Goal: Information Seeking & Learning: Find specific fact

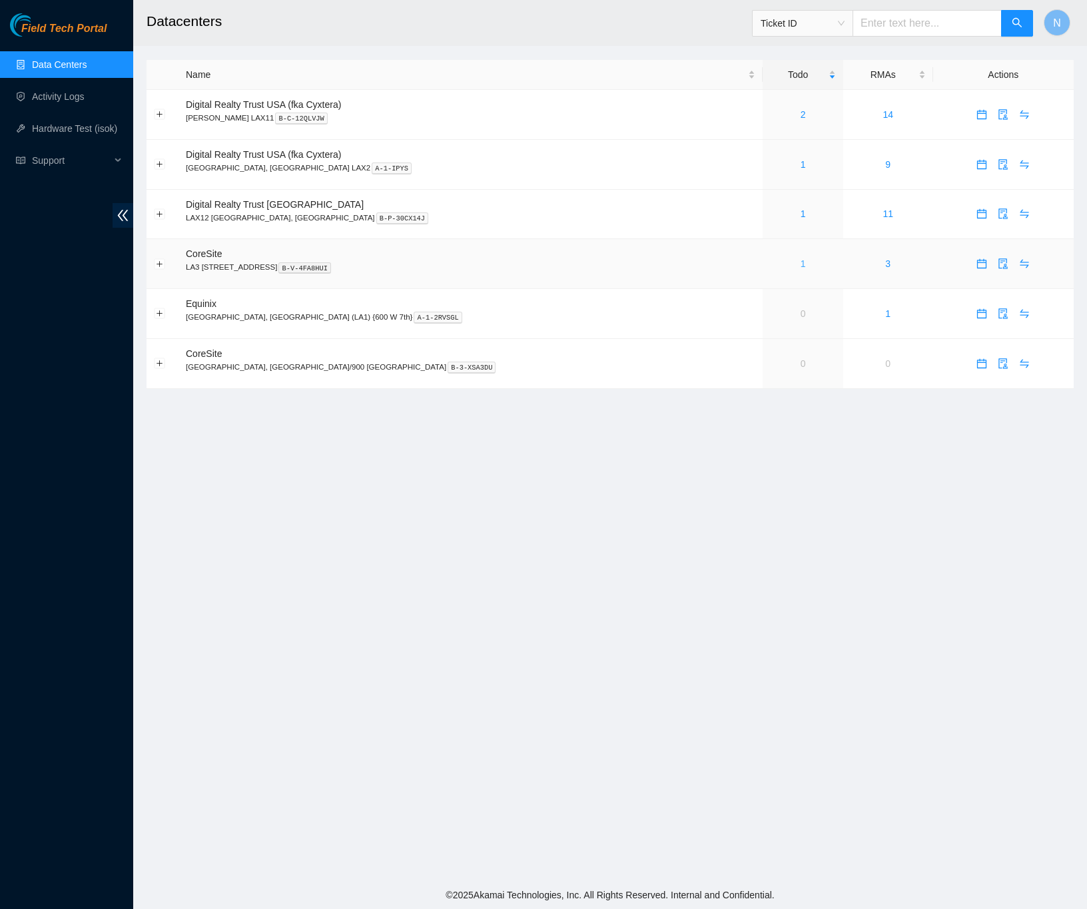
click at [801, 268] on link "1" at bounding box center [803, 263] width 5 height 11
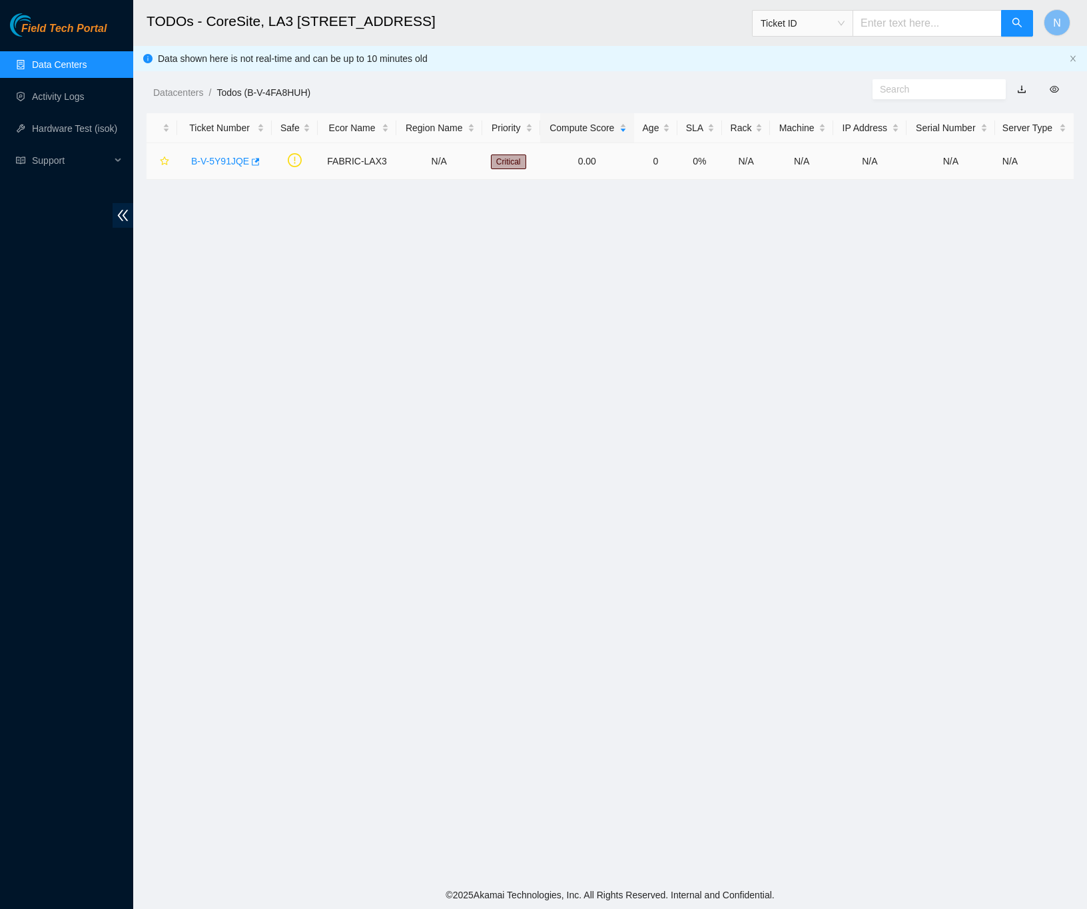
click at [224, 160] on link "B-V-5Y91JQE" at bounding box center [220, 161] width 58 height 11
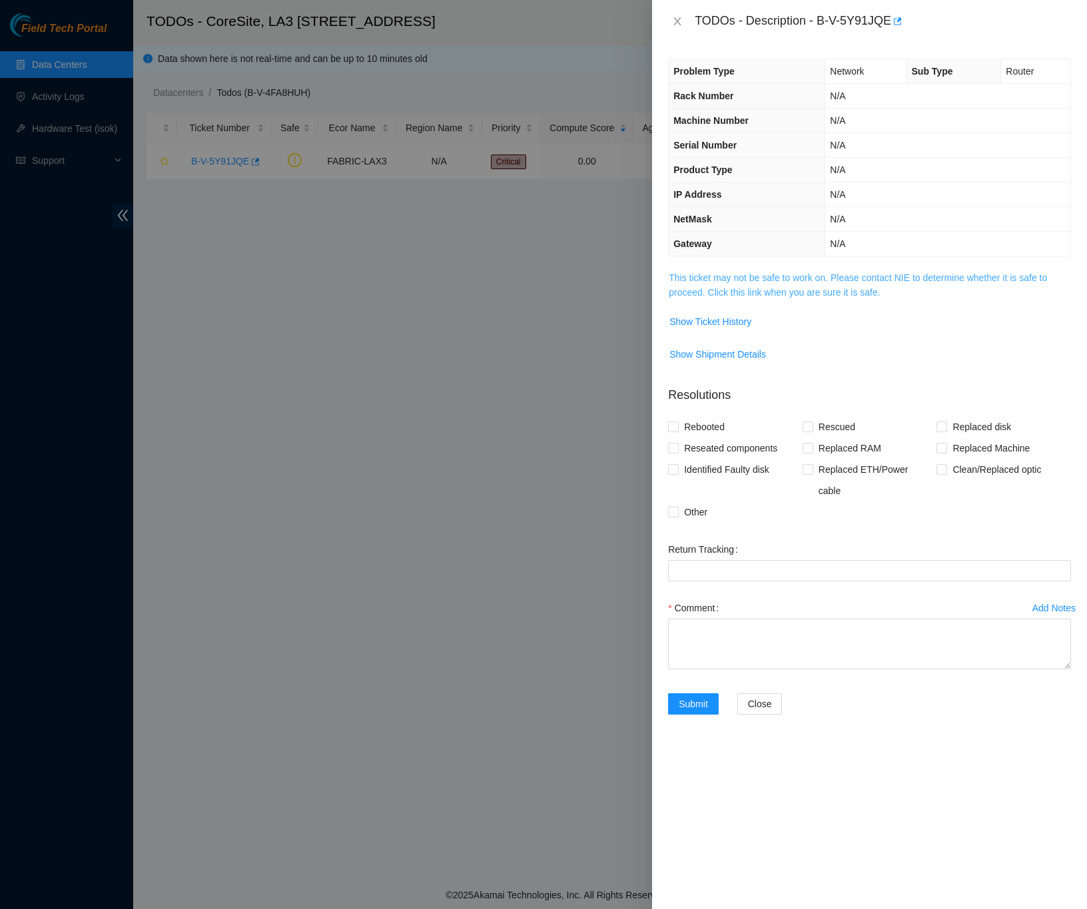
click at [714, 296] on link "This ticket may not be safe to work on. Please contact NIE to determine whether…" at bounding box center [858, 284] width 378 height 25
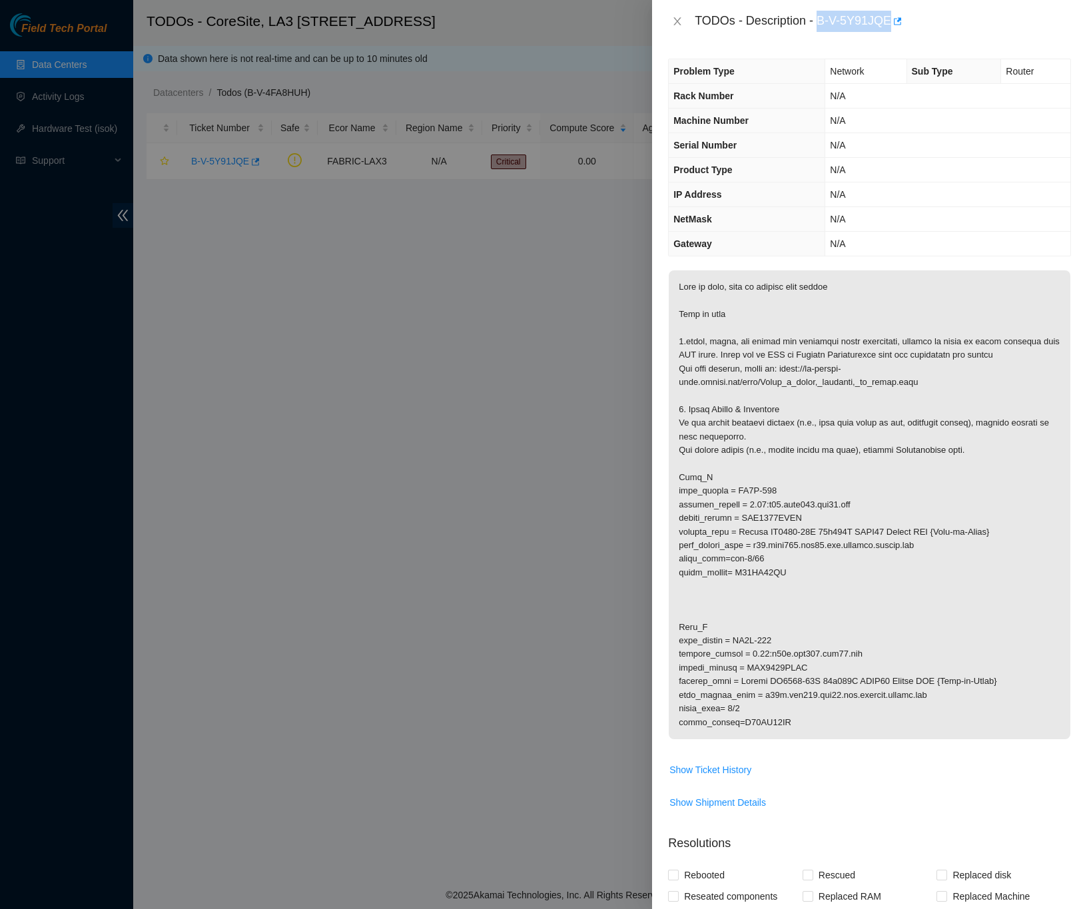
drag, startPoint x: 818, startPoint y: 21, endPoint x: 887, endPoint y: 21, distance: 69.3
click at [887, 21] on div "TODOs - Description - B-V-5Y91JQE" at bounding box center [883, 21] width 376 height 21
copy div "B-V-5Y91JQE"
click at [897, 21] on icon "button" at bounding box center [898, 20] width 8 height 7
click at [1059, 382] on div "Problem Type Network Sub Type Router Rack Number N/A Machine Number N/A Serial …" at bounding box center [869, 476] width 435 height 867
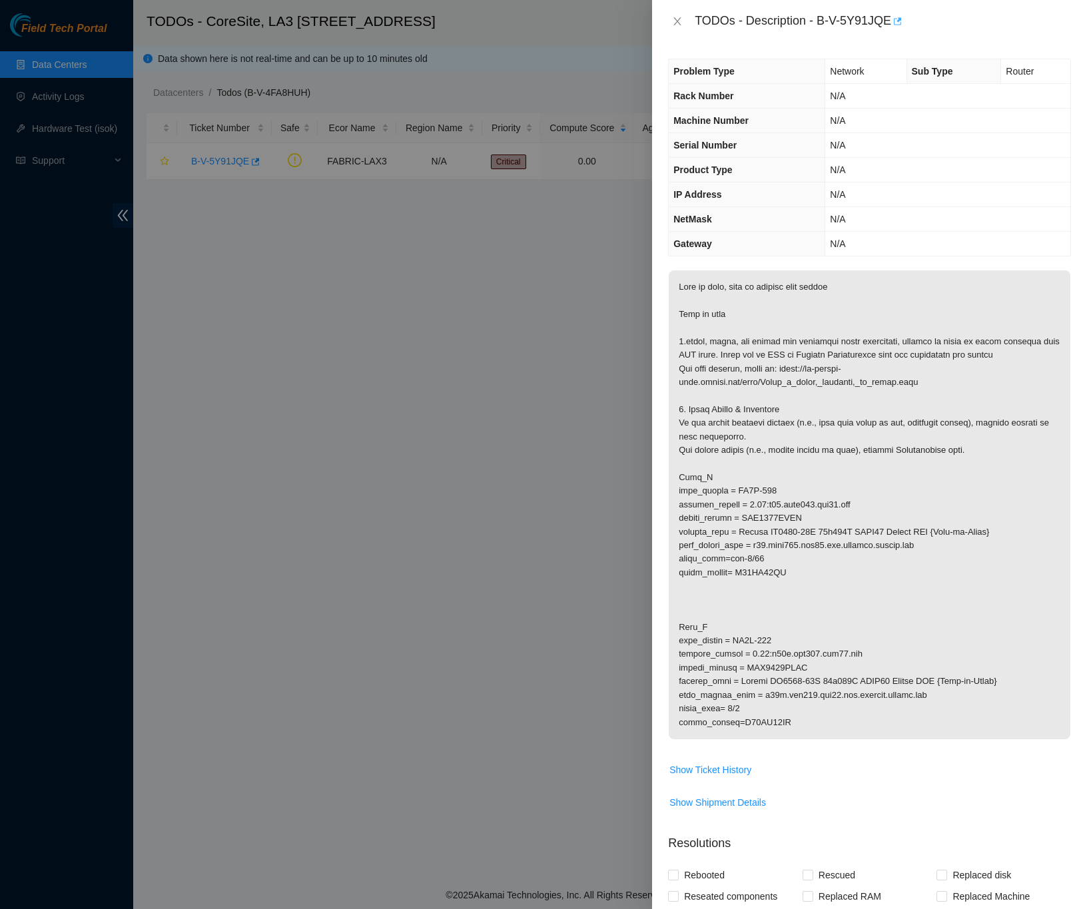
click at [897, 23] on icon "button" at bounding box center [896, 21] width 9 height 9
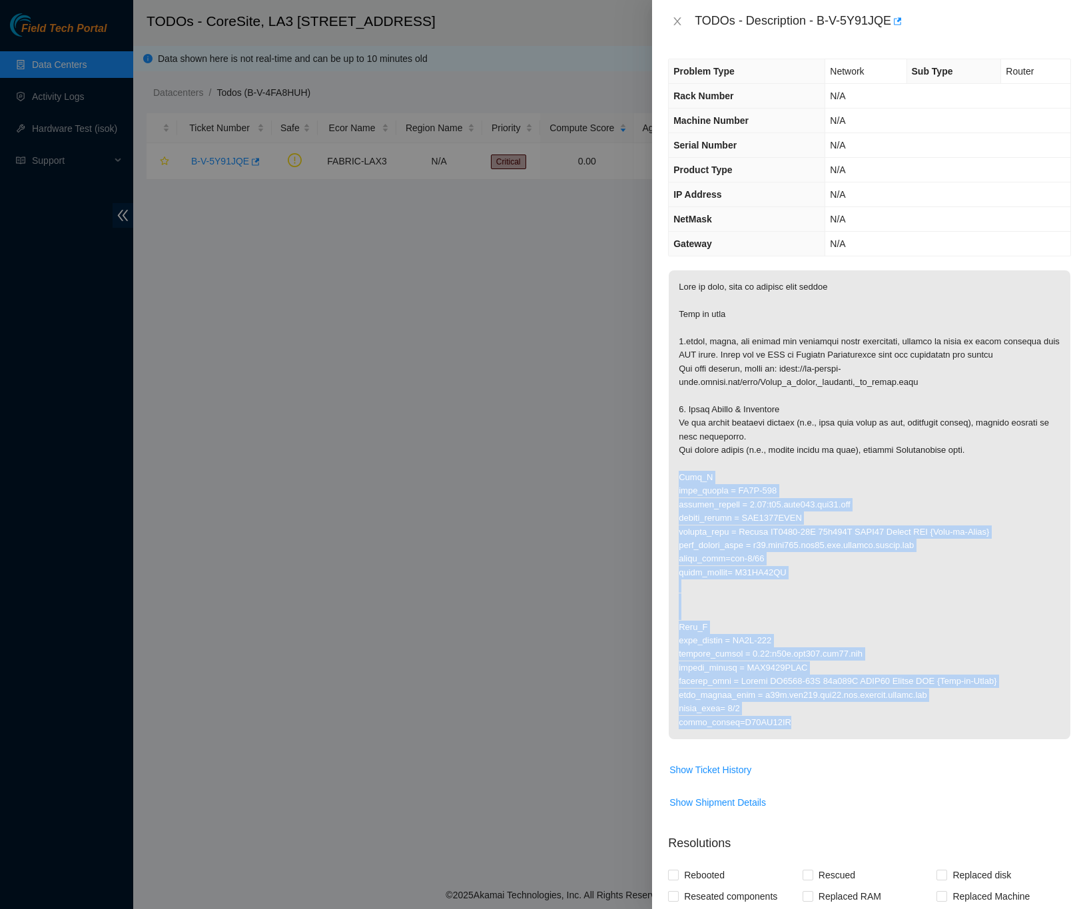
drag, startPoint x: 785, startPoint y: 725, endPoint x: 676, endPoint y: 484, distance: 265.4
click at [676, 484] on p at bounding box center [870, 504] width 402 height 469
copy p "Side_A rack_number = LA3A-315 machine_number = 0.07:r02.leaf103.lax03.fab seria…"
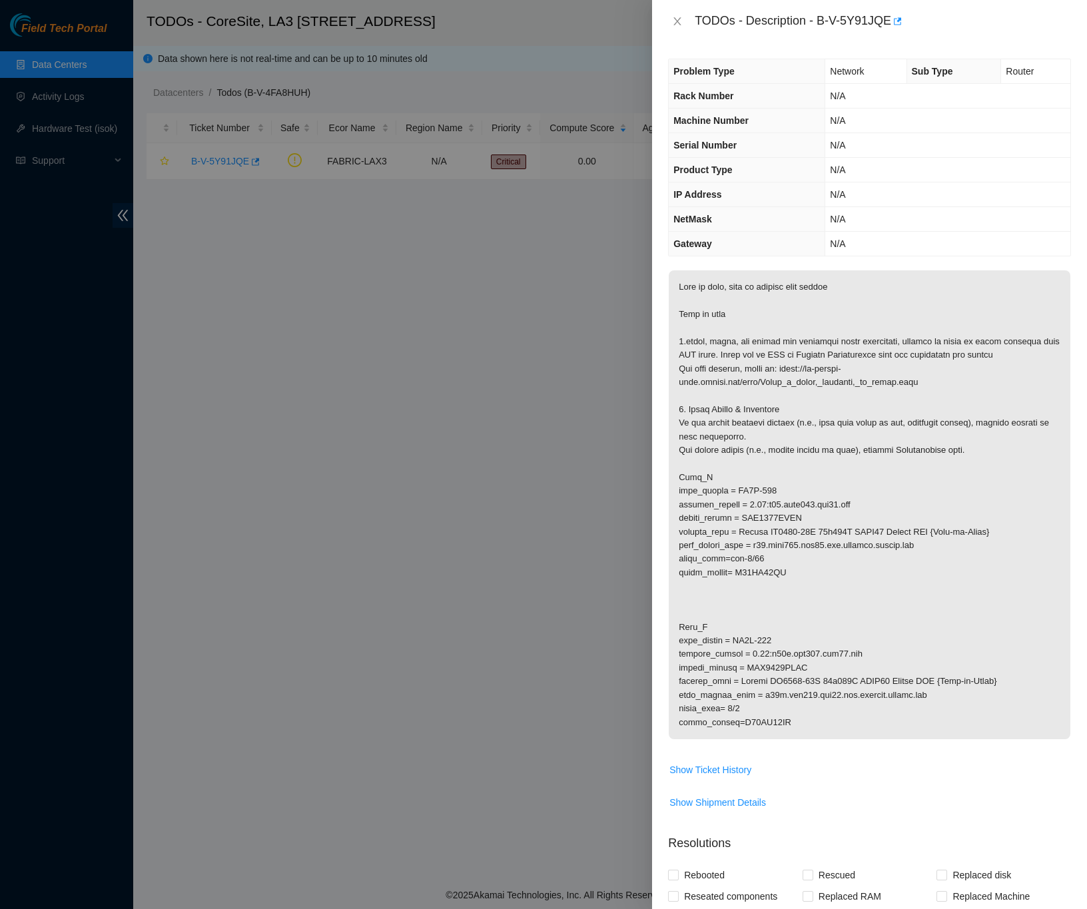
click at [1060, 598] on div "Problem Type Network Sub Type Router Rack Number N/A Machine Number N/A Serial …" at bounding box center [869, 476] width 435 height 867
click at [1062, 322] on div "Problem Type Network Sub Type Router Rack Number N/A Machine Number N/A Serial …" at bounding box center [869, 476] width 435 height 867
click at [1070, 282] on div "Problem Type Network Sub Type Router Rack Number N/A Machine Number N/A Serial …" at bounding box center [869, 476] width 435 height 867
click at [930, 37] on div "TODOs - Description - B-V-5Y91JQE" at bounding box center [869, 21] width 435 height 43
click at [678, 22] on icon "close" at bounding box center [677, 21] width 7 height 8
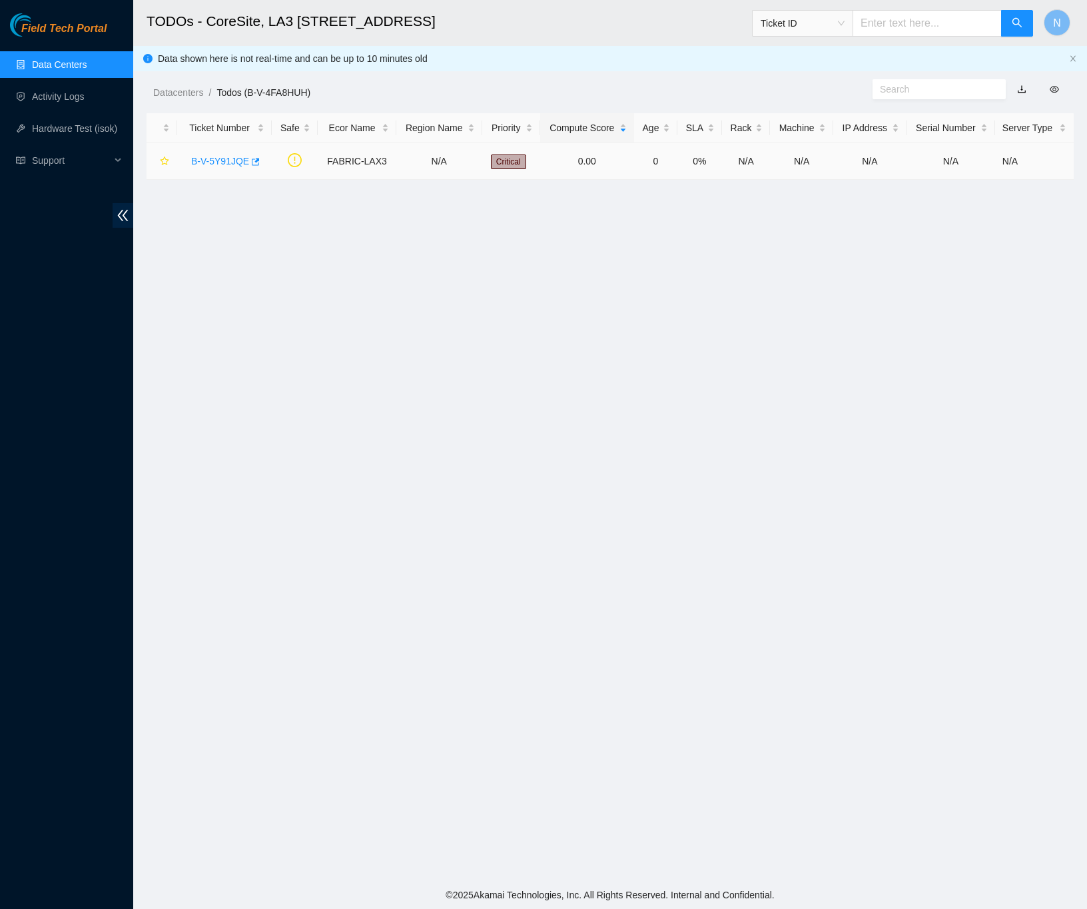
click at [236, 164] on link "B-V-5Y91JQE" at bounding box center [220, 161] width 58 height 11
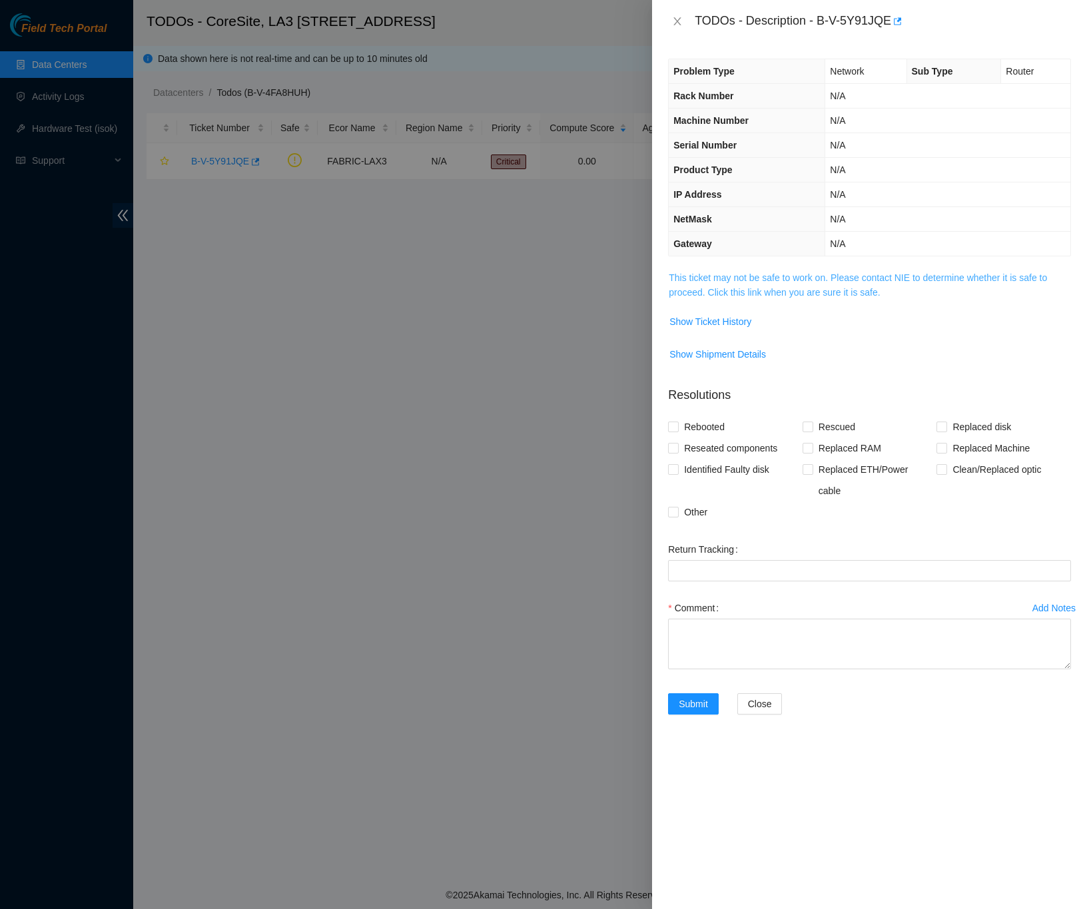
click at [789, 296] on link "This ticket may not be safe to work on. Please contact NIE to determine whether…" at bounding box center [858, 284] width 378 height 25
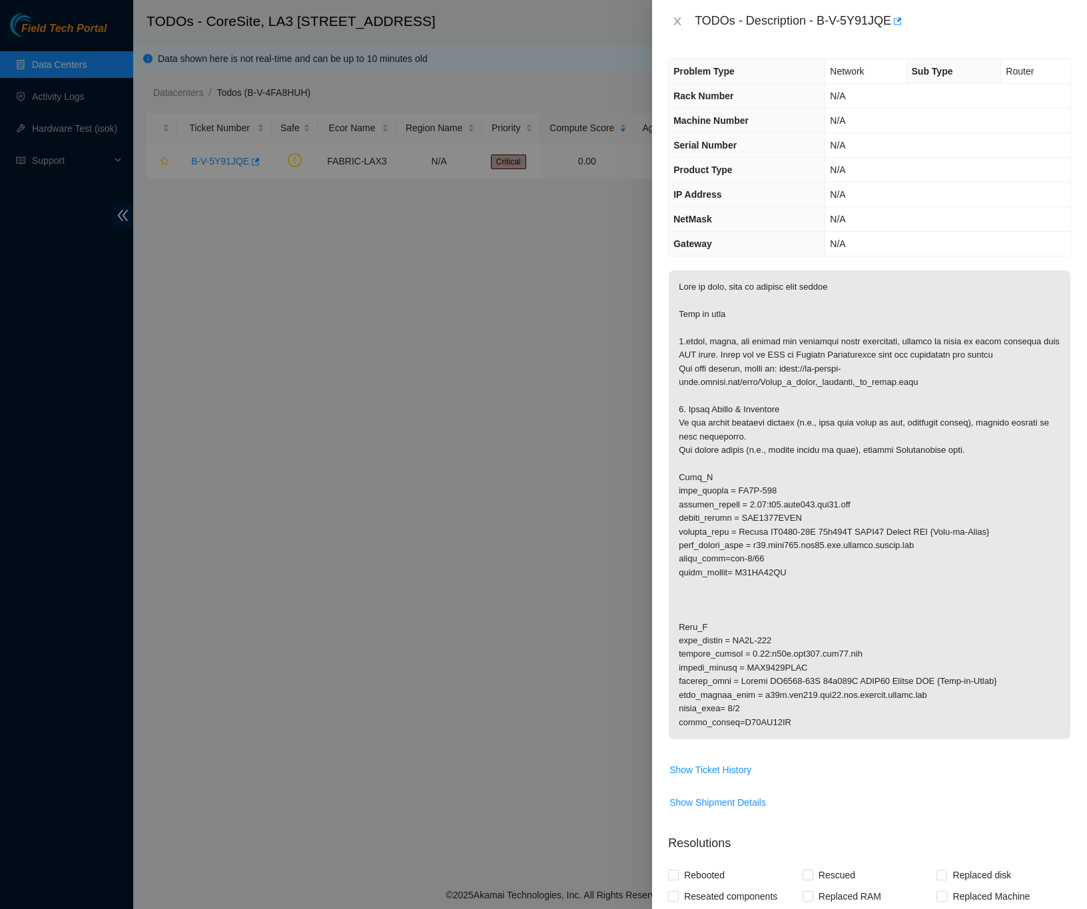
click at [1064, 704] on div "Problem Type Network Sub Type Router Rack Number N/A Machine Number N/A Serial …" at bounding box center [869, 476] width 435 height 867
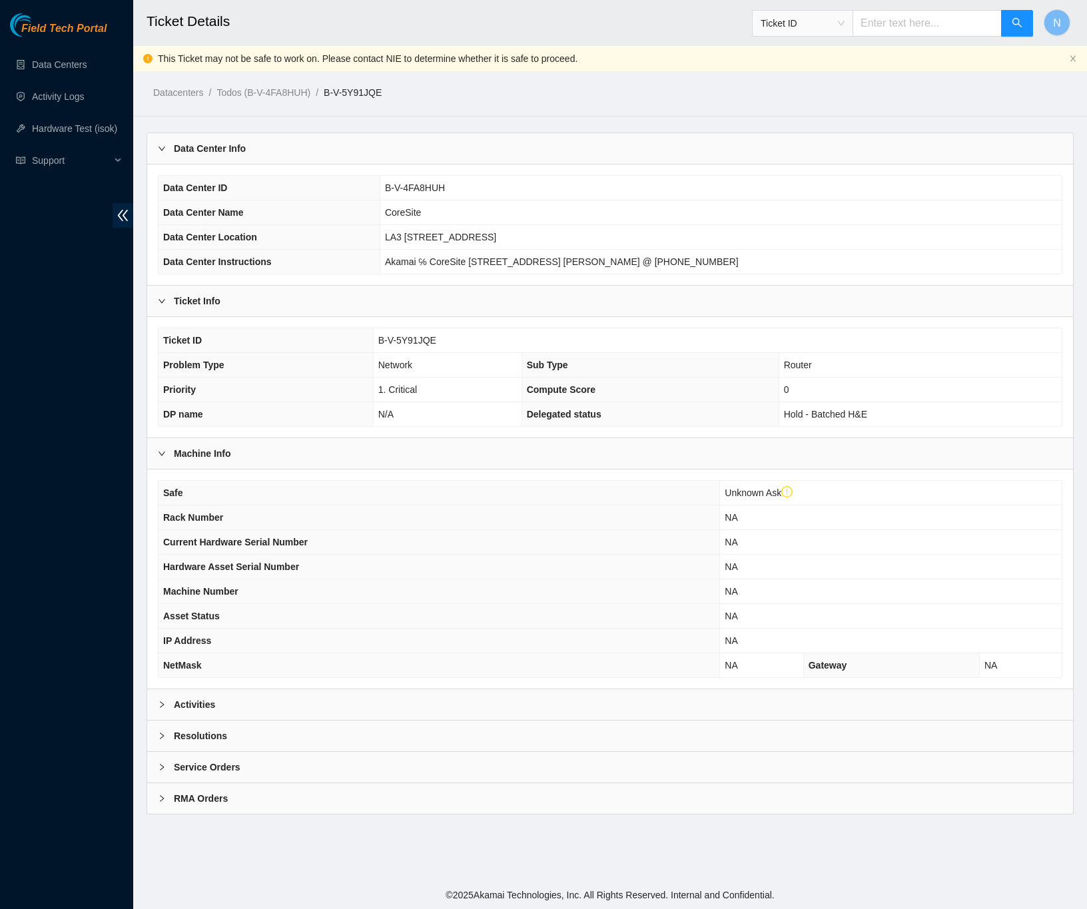
click at [215, 698] on div "Activities" at bounding box center [610, 705] width 926 height 31
click at [161, 704] on div "Activities" at bounding box center [610, 705] width 926 height 31
